Goal: Information Seeking & Learning: Learn about a topic

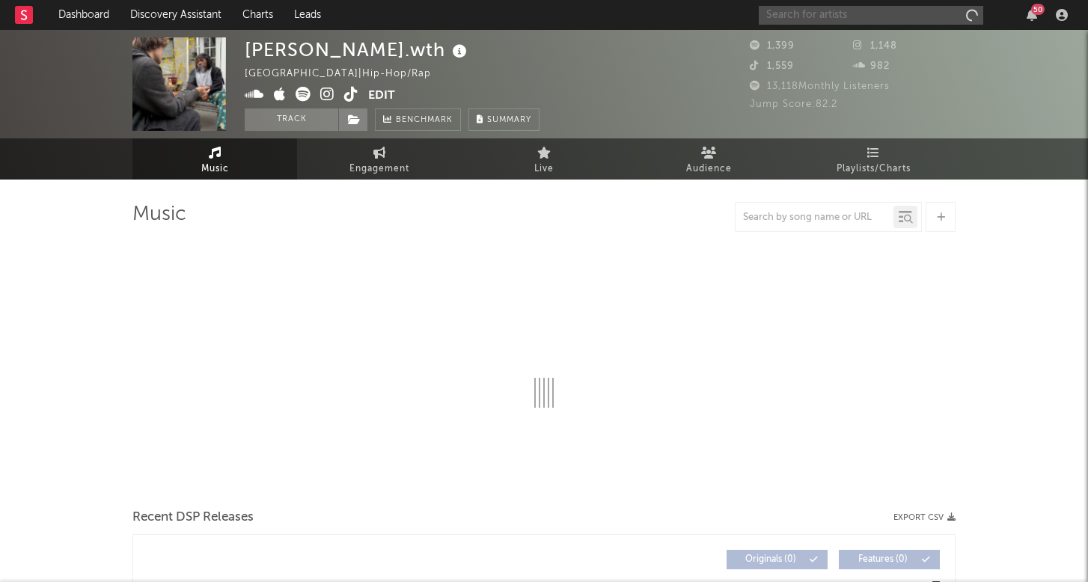
click at [843, 16] on input "text" at bounding box center [871, 15] width 225 height 19
select select "6m"
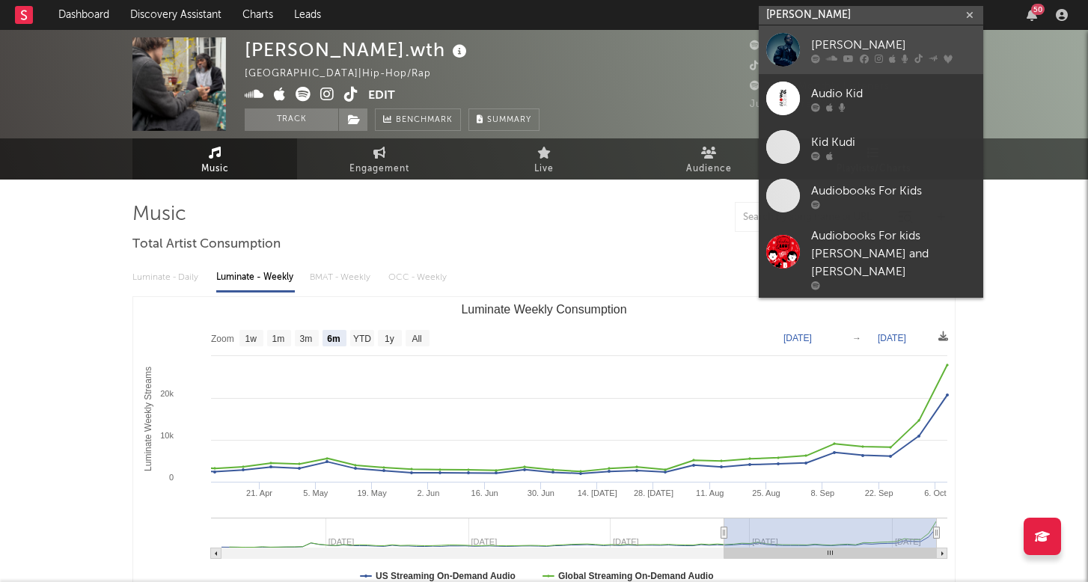
type input "[PERSON_NAME]"
click at [834, 55] on icon at bounding box center [831, 58] width 11 height 9
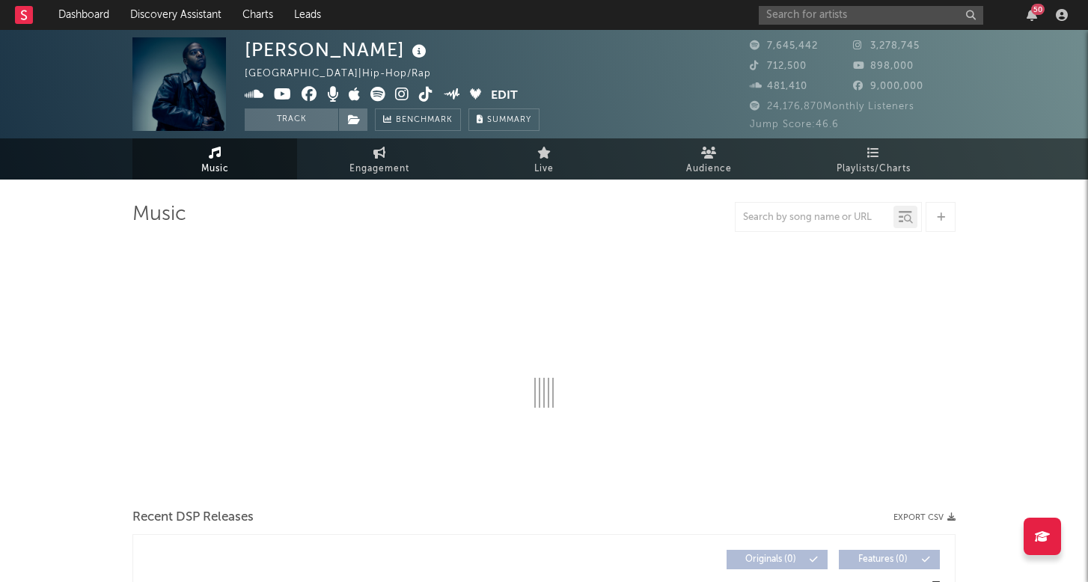
select select "6m"
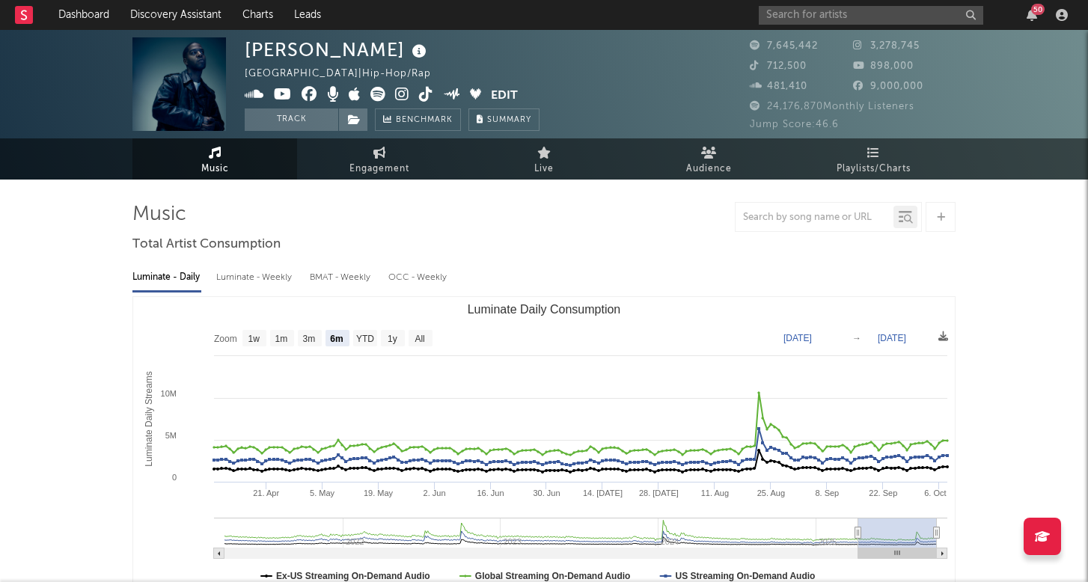
click at [269, 280] on div "Luminate - Weekly" at bounding box center [255, 277] width 79 height 25
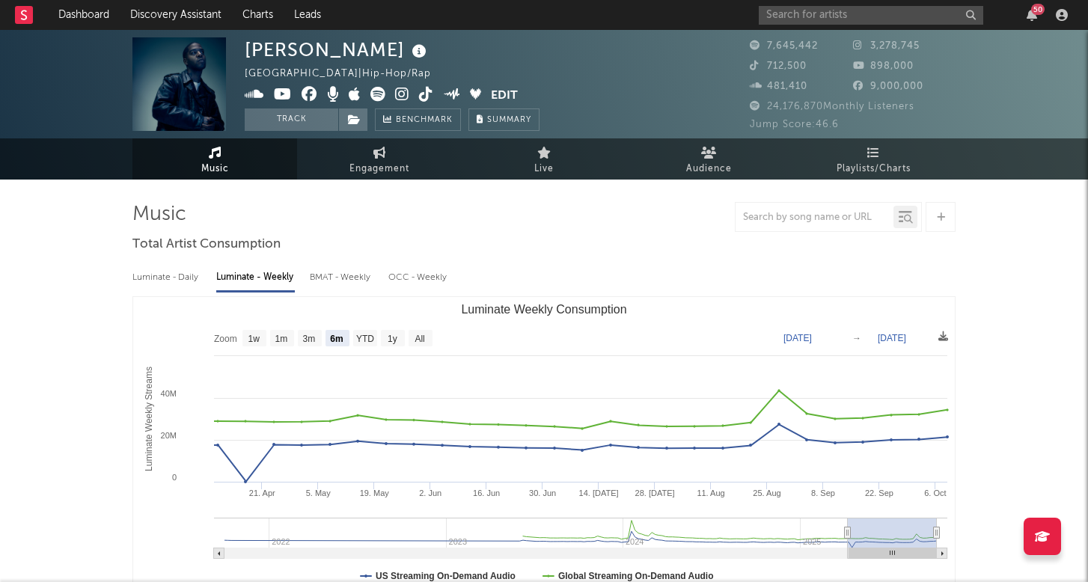
click at [380, 335] on rect "Luminate Weekly Consumption" at bounding box center [544, 446] width 822 height 299
click at [389, 339] on text "1y" at bounding box center [393, 339] width 10 height 10
select select "1y"
type input "[DATE]"
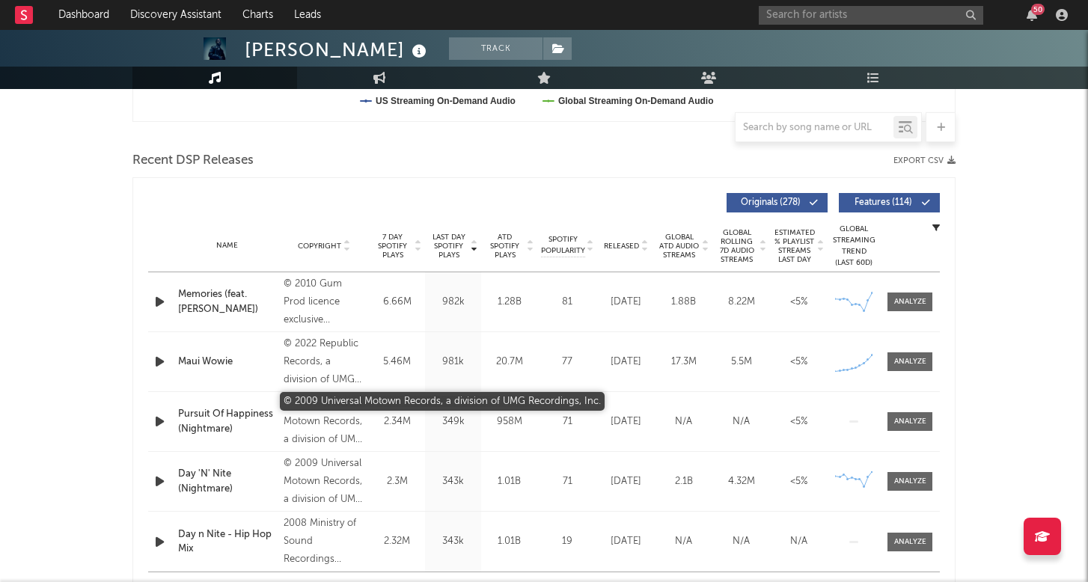
scroll to position [504, 0]
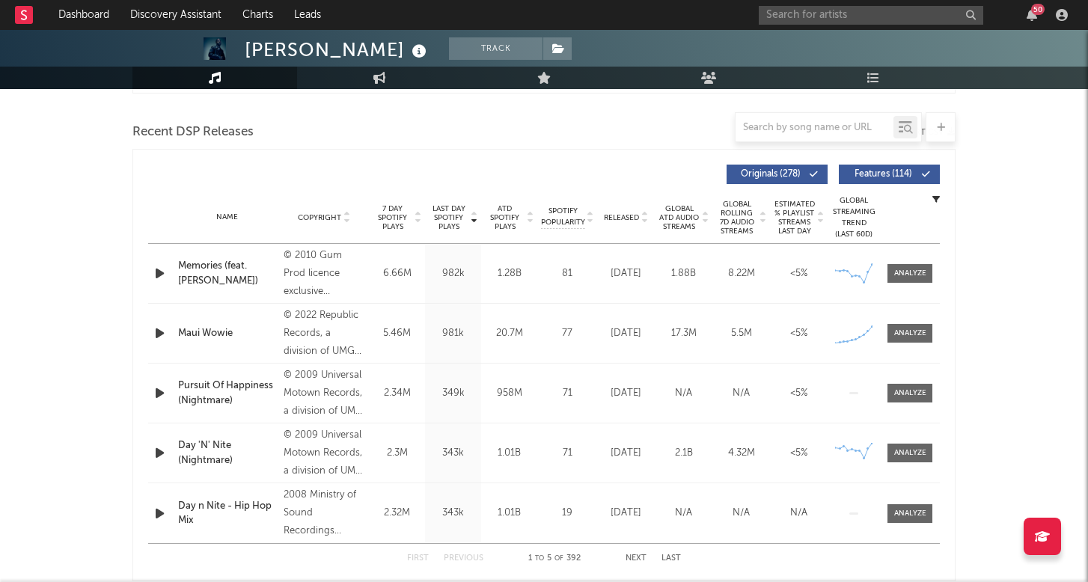
click at [381, 328] on div "5.46M" at bounding box center [397, 333] width 49 height 15
click at [919, 327] on span at bounding box center [910, 333] width 45 height 19
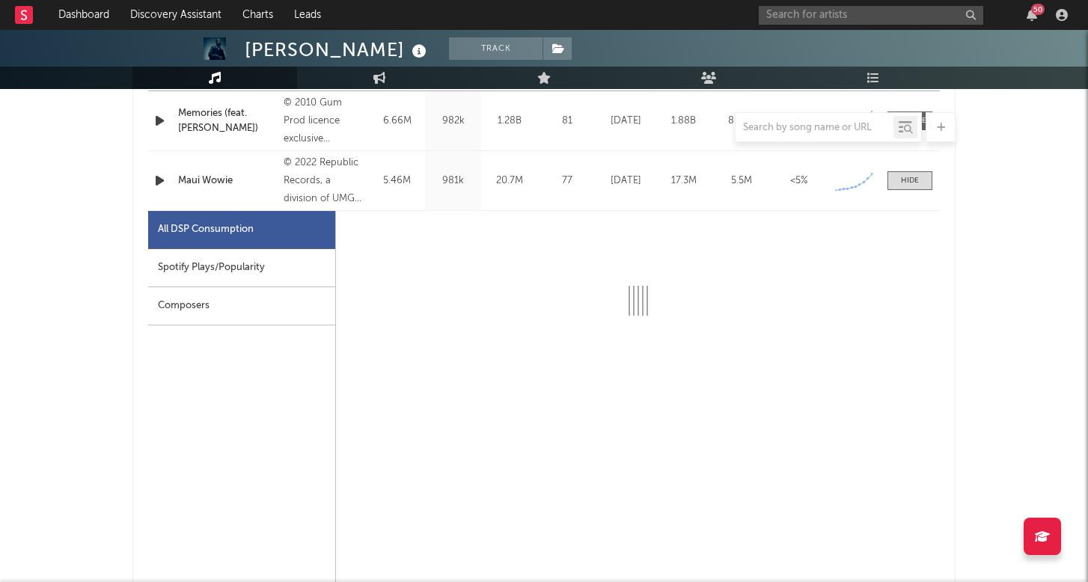
select select "6m"
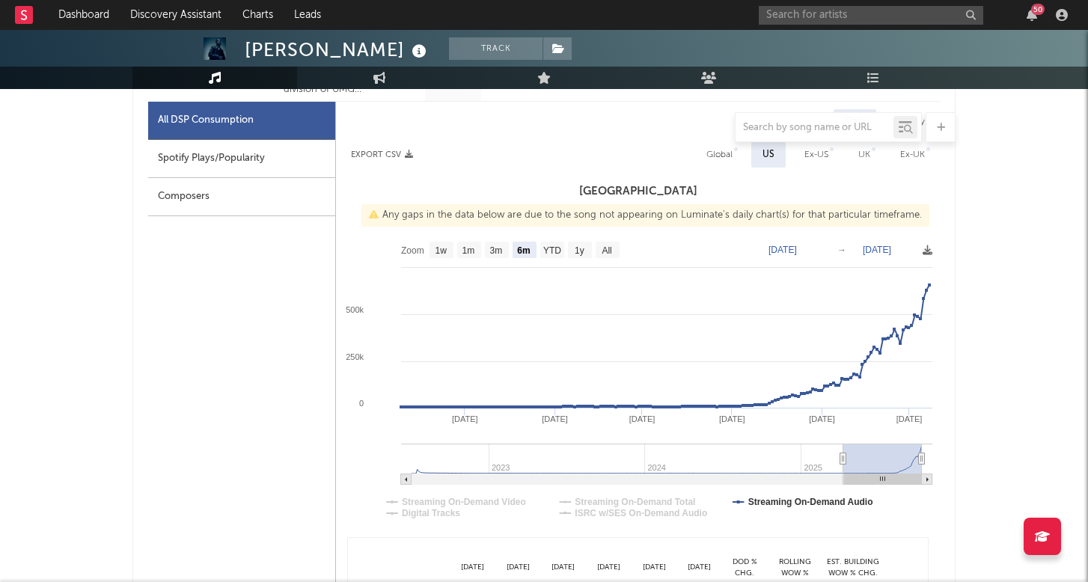
scroll to position [768, 0]
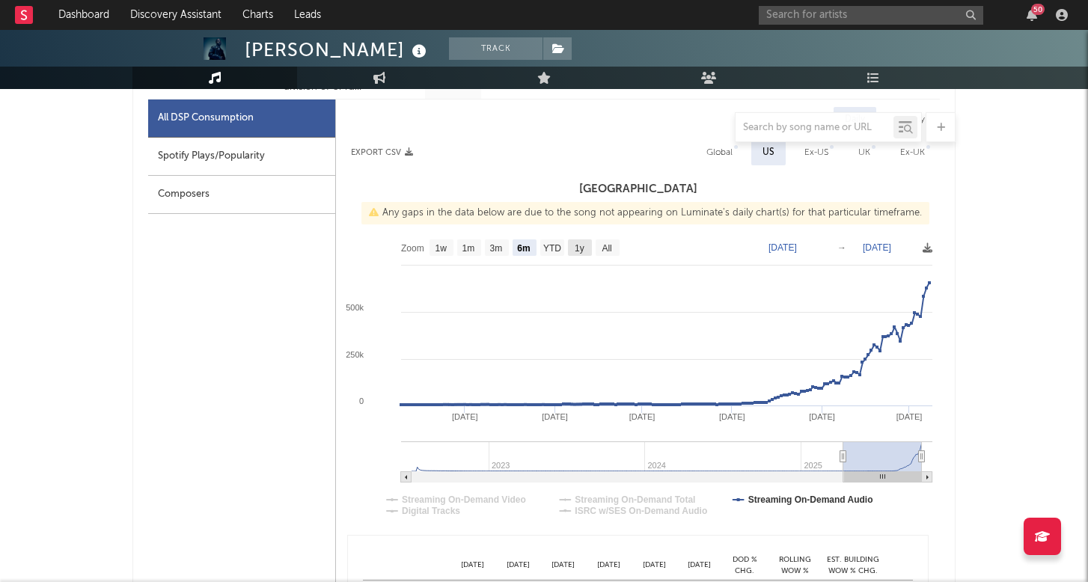
click at [574, 246] on rect at bounding box center [580, 248] width 24 height 16
select select "All"
